Goal: Transaction & Acquisition: Purchase product/service

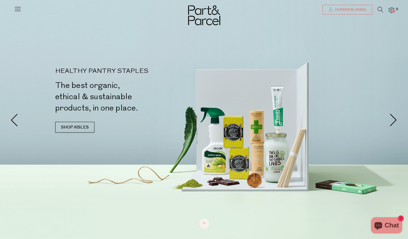
click at [346, 10] on span "Hi [PERSON_NAME]" at bounding box center [350, 10] width 32 height 5
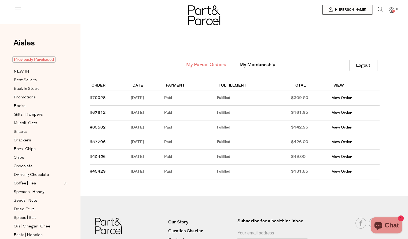
click at [32, 57] on span "Previously Purchased" at bounding box center [33, 59] width 43 height 6
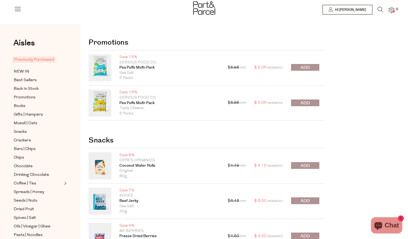
click at [309, 104] on span "submit" at bounding box center [305, 103] width 9 height 6
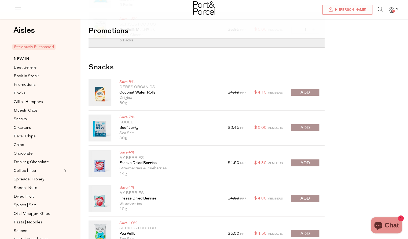
scroll to position [74, 0]
click at [309, 128] on span "submit" at bounding box center [305, 127] width 9 height 6
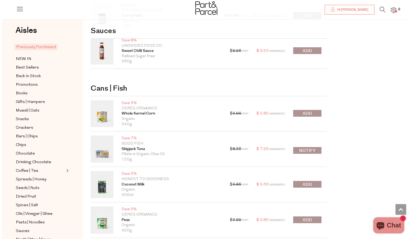
scroll to position [1053, 0]
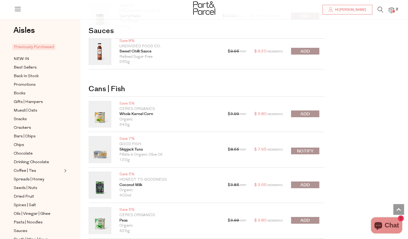
click at [378, 9] on icon at bounding box center [381, 10] width 6 height 6
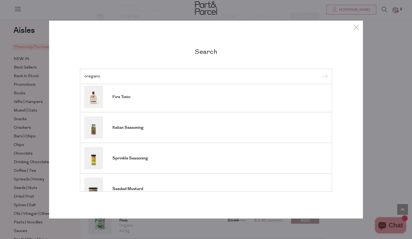
scroll to position [0, 0]
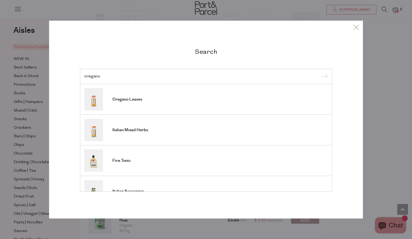
type input "oregano"
click at [325, 75] on input "submit" at bounding box center [324, 76] width 8 height 8
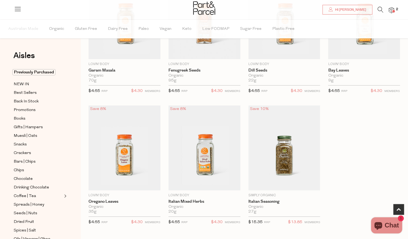
scroll to position [86, 0]
click at [138, 139] on img at bounding box center [125, 147] width 72 height 85
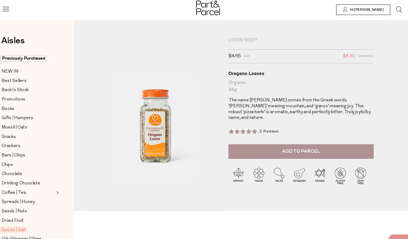
click at [378, 8] on icon at bounding box center [381, 10] width 6 height 6
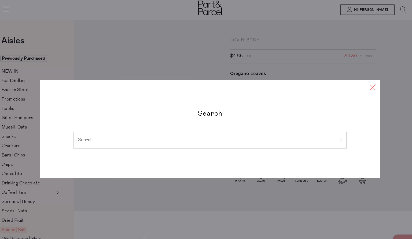
click at [354, 81] on icon at bounding box center [356, 81] width 8 height 8
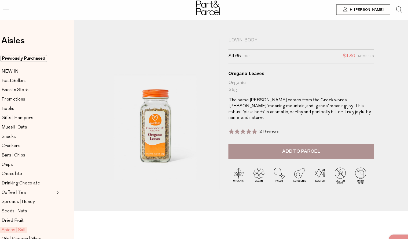
click at [190, 6] on div at bounding box center [204, 8] width 408 height 17
click at [210, 9] on img at bounding box center [204, 7] width 22 height 13
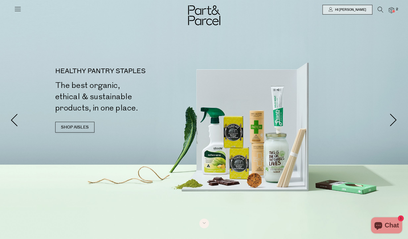
click at [395, 10] on span "2" at bounding box center [397, 9] width 5 height 5
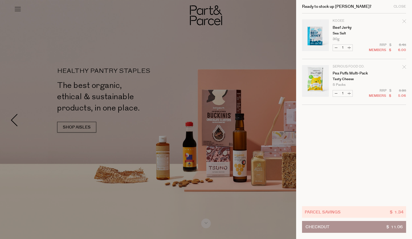
click at [350, 95] on button "Increase Pea Puffs Multi-Pack" at bounding box center [349, 93] width 6 height 6
type input "2"
click at [350, 95] on form "Image Product Total Qty KOOEE Beef Jerky Sea Salt 30g Only 28 Available Decreas…" at bounding box center [354, 58] width 104 height 91
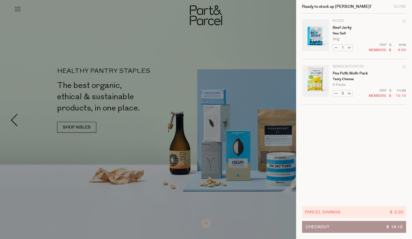
click at [351, 93] on button "Increase Pea Puffs Multi-Pack" at bounding box center [349, 93] width 6 height 6
type input "3"
click at [351, 93] on button "Increase Pea Puffs Multi-Pack" at bounding box center [349, 93] width 6 height 6
type input "4"
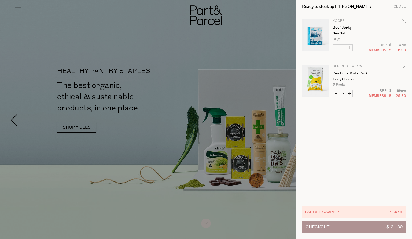
click at [350, 48] on button "Increase Beef Jerky" at bounding box center [349, 48] width 6 height 6
type input "2"
click at [350, 48] on form "Image Product Total Qty KOOEE Beef Jerky Sea Salt 30g Only 28 Available Decreas…" at bounding box center [354, 58] width 104 height 91
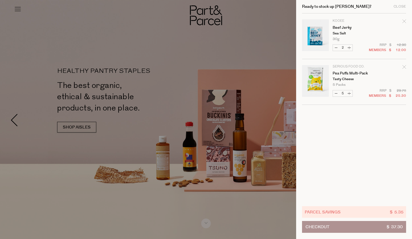
click at [350, 48] on button "Increase Beef Jerky" at bounding box center [349, 48] width 6 height 6
type input "3"
click at [350, 48] on button "Increase Beef Jerky" at bounding box center [349, 48] width 6 height 6
type input "4"
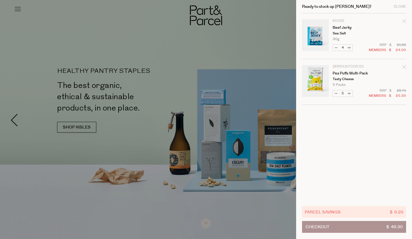
click at [350, 48] on button "Increase Beef Jerky" at bounding box center [349, 48] width 6 height 6
type input "5"
click at [350, 48] on button "Increase Beef Jerky" at bounding box center [349, 48] width 6 height 6
type input "6"
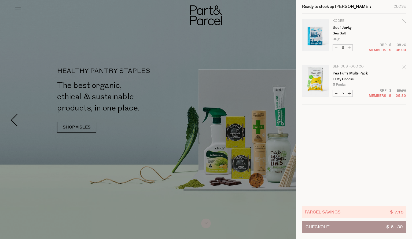
click at [350, 48] on button "Increase Beef Jerky" at bounding box center [349, 48] width 6 height 6
type input "7"
click at [350, 48] on button "Increase Beef Jerky" at bounding box center [349, 48] width 6 height 6
type input "8"
click at [348, 92] on button "Increase Pea Puffs Multi-Pack" at bounding box center [349, 93] width 6 height 6
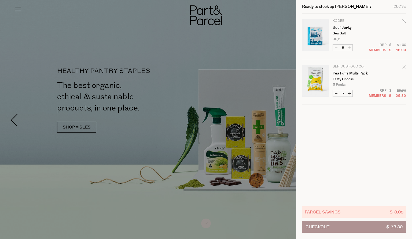
type input "6"
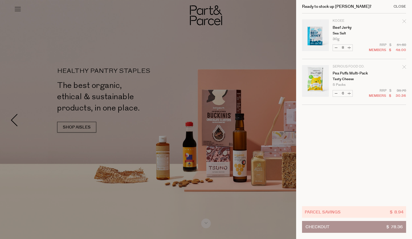
click at [399, 7] on div "Close" at bounding box center [400, 6] width 13 height 3
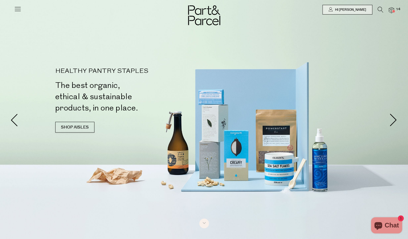
click at [14, 9] on icon at bounding box center [18, 9] width 8 height 8
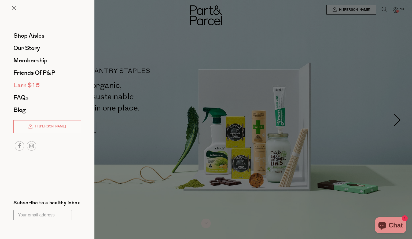
click at [36, 86] on span "Earn $15" at bounding box center [26, 85] width 26 height 9
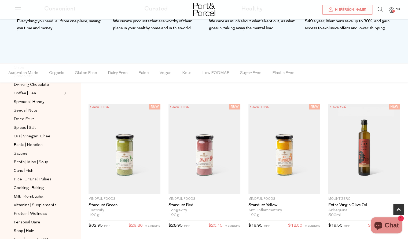
scroll to position [287, 0]
click at [57, 71] on span "Organic" at bounding box center [56, 72] width 15 height 19
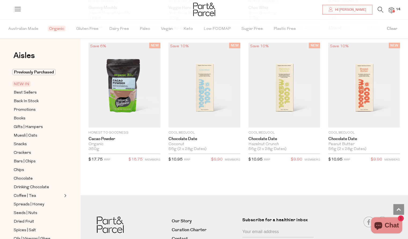
scroll to position [668, 0]
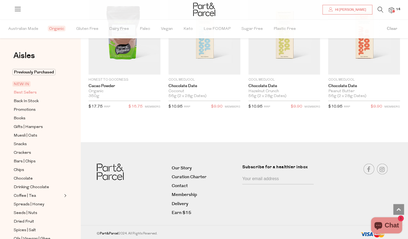
click at [26, 92] on span "Best Sellers" at bounding box center [25, 92] width 23 height 6
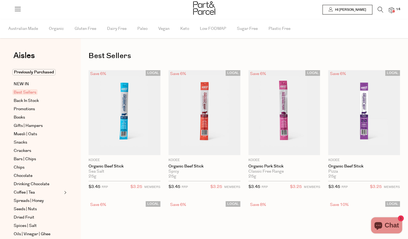
type input "6"
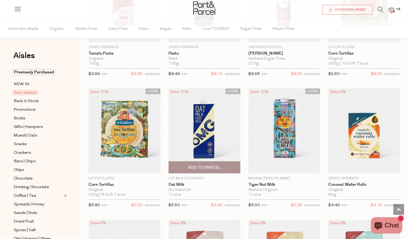
scroll to position [906, 0]
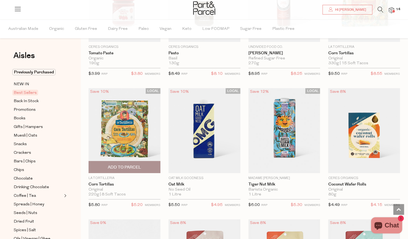
click at [136, 164] on span "Add To Parcel" at bounding box center [124, 167] width 33 height 6
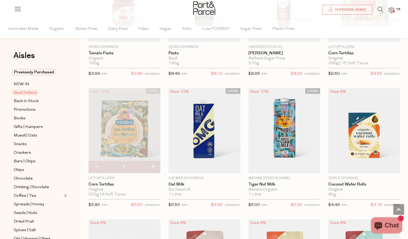
click at [153, 162] on button "button" at bounding box center [152, 167] width 15 height 12
type input "2"
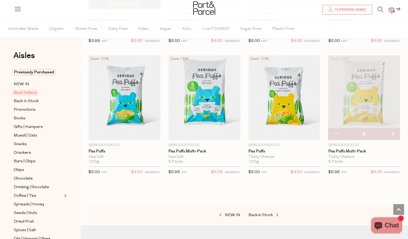
scroll to position [1280, 0]
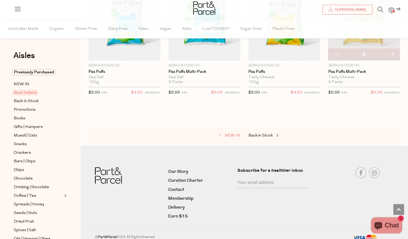
click at [235, 133] on span "NEW IN" at bounding box center [233, 135] width 16 height 4
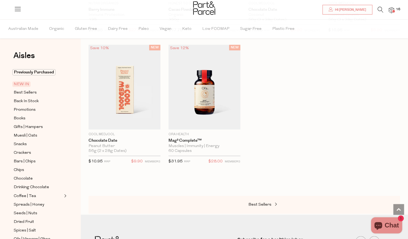
scroll to position [495, 0]
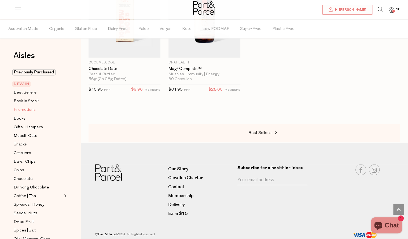
click at [27, 111] on span "Promotions" at bounding box center [25, 110] width 22 height 6
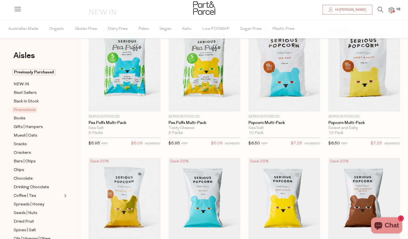
scroll to position [5, 0]
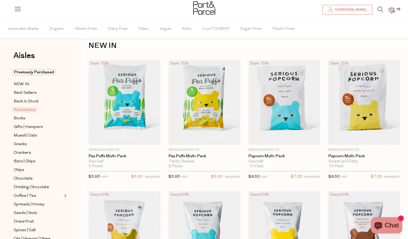
type input "6"
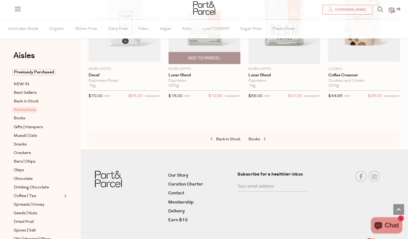
scroll to position [489, 0]
click at [257, 137] on span "Books" at bounding box center [255, 139] width 12 height 4
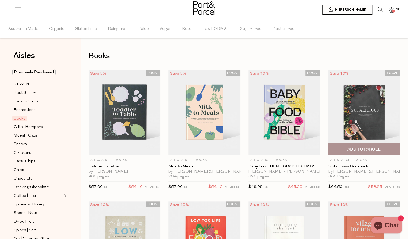
click at [389, 110] on img at bounding box center [364, 112] width 72 height 85
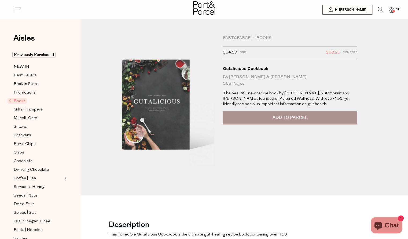
click at [334, 117] on button "Add to Parcel" at bounding box center [290, 117] width 134 height 13
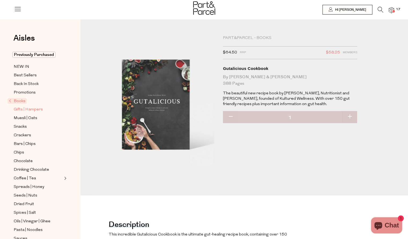
click at [26, 107] on span "Gifts | Hampers" at bounding box center [28, 109] width 29 height 6
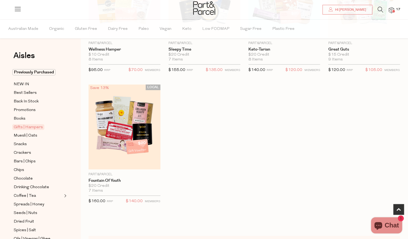
scroll to position [247, 0]
click at [19, 141] on span "Snacks" at bounding box center [20, 144] width 13 height 6
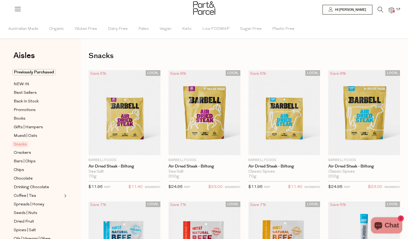
type input "8"
type input "6"
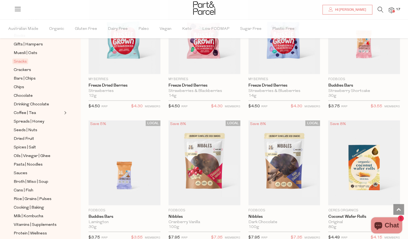
scroll to position [747, 0]
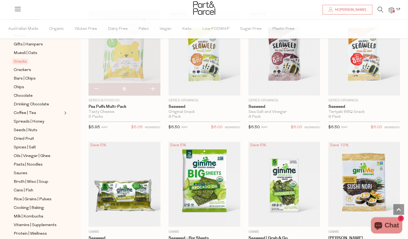
type input "2"
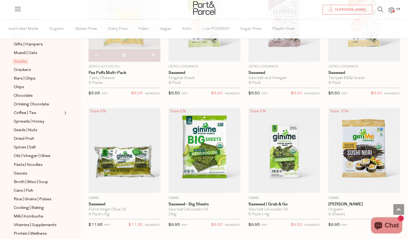
scroll to position [1675, 0]
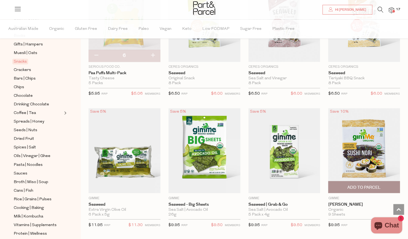
click at [349, 161] on img at bounding box center [364, 150] width 72 height 85
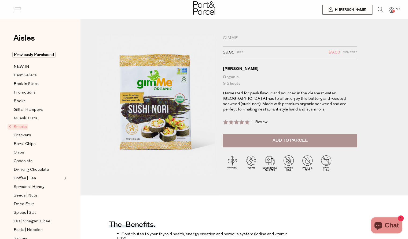
click at [295, 137] on button "Add to Parcel" at bounding box center [290, 140] width 134 height 13
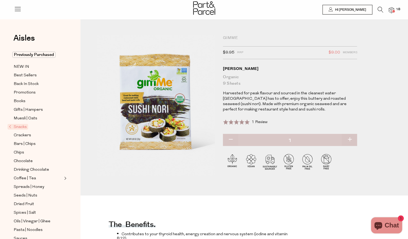
click at [355, 130] on div "Rated 5.0 out of 5 1 Review Based on 1 review Click to go to reviews" at bounding box center [290, 124] width 134 height 17
click at [351, 138] on button "button" at bounding box center [349, 140] width 15 height 12
type input "2"
click at [353, 140] on button "button" at bounding box center [349, 140] width 15 height 12
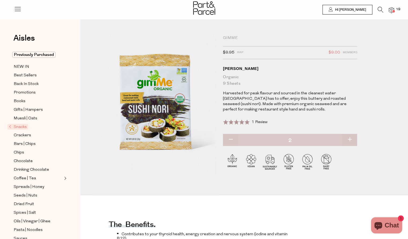
type input "3"
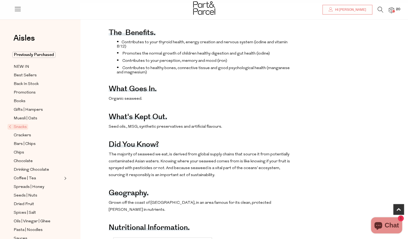
scroll to position [192, 0]
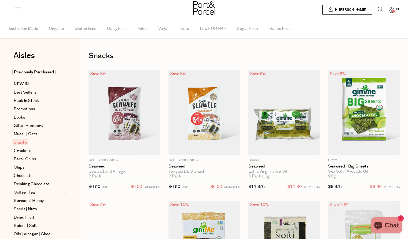
type input "3"
type input "2"
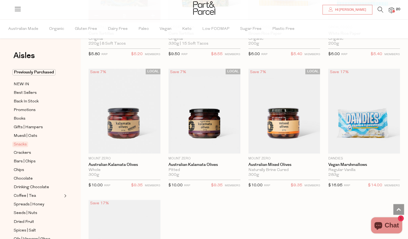
scroll to position [393, 0]
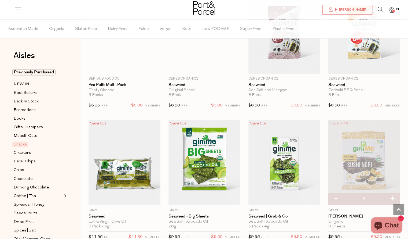
scroll to position [1619, 0]
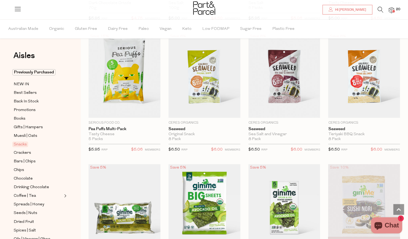
type input "8"
type input "6"
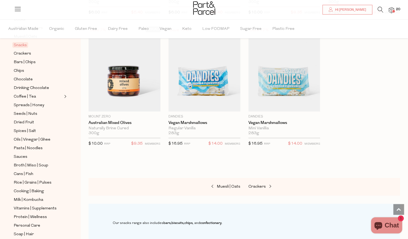
scroll to position [99, 0]
click at [28, 127] on span "Spices | Salt" at bounding box center [25, 130] width 22 height 6
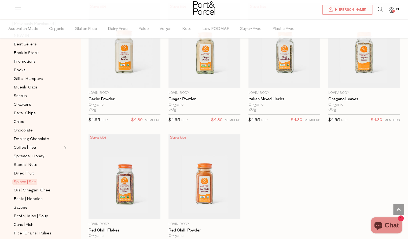
scroll to position [1516, 0]
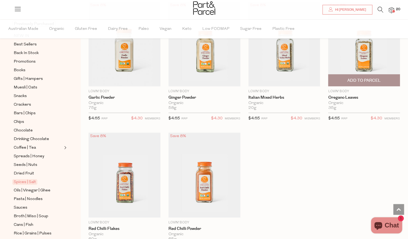
click at [370, 78] on span "Add To Parcel" at bounding box center [364, 81] width 33 height 6
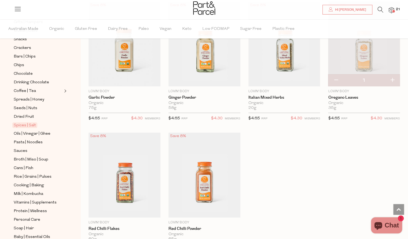
scroll to position [105, 0]
click at [30, 131] on span "Oils | Vinegar | Ghee" at bounding box center [32, 134] width 37 height 6
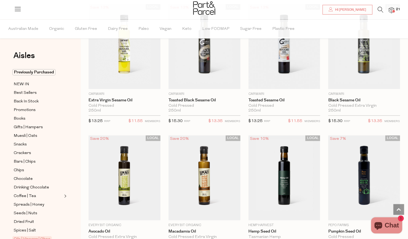
scroll to position [397, 0]
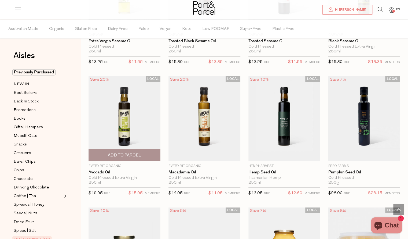
click at [132, 137] on img at bounding box center [125, 118] width 72 height 85
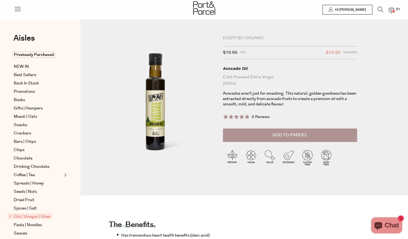
click at [258, 137] on button "Add to Parcel" at bounding box center [290, 134] width 134 height 13
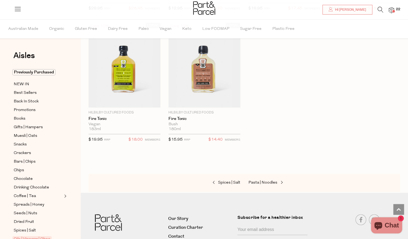
scroll to position [1512, 0]
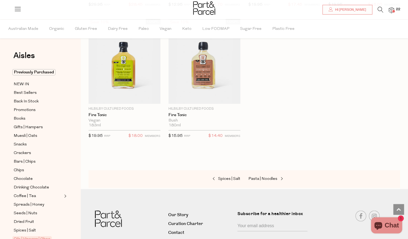
click at [381, 10] on icon at bounding box center [381, 10] width 6 height 6
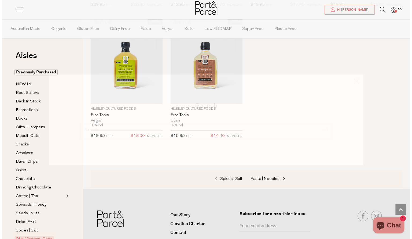
scroll to position [1526, 0]
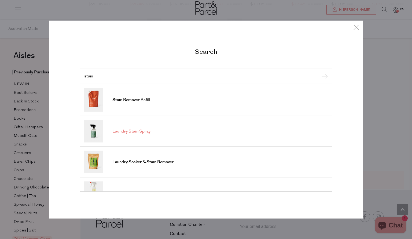
type input "stain"
click at [148, 129] on span "Laundry Stain Spray" at bounding box center [131, 131] width 38 height 5
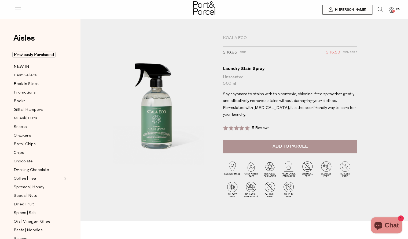
click at [258, 126] on span "5 Reviews" at bounding box center [261, 128] width 18 height 4
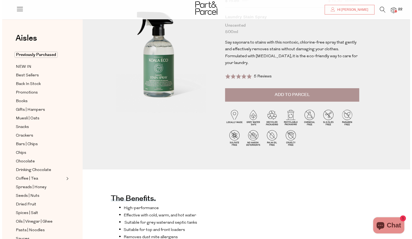
scroll to position [49, 0]
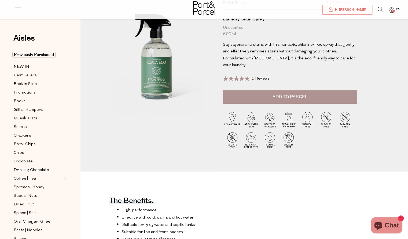
click at [296, 94] on span "Add to Parcel" at bounding box center [290, 97] width 35 height 6
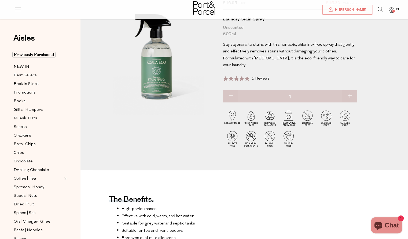
click at [395, 12] on span at bounding box center [393, 11] width 3 height 3
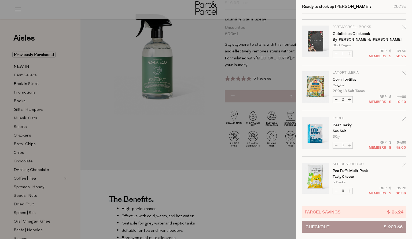
scroll to position [178, 0]
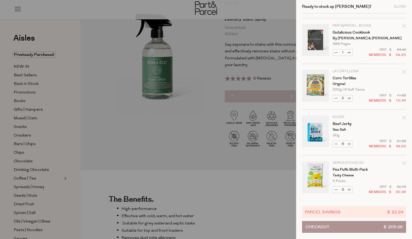
click at [321, 227] on span "Checkout" at bounding box center [318, 226] width 24 height 11
